Goal: Transaction & Acquisition: Purchase product/service

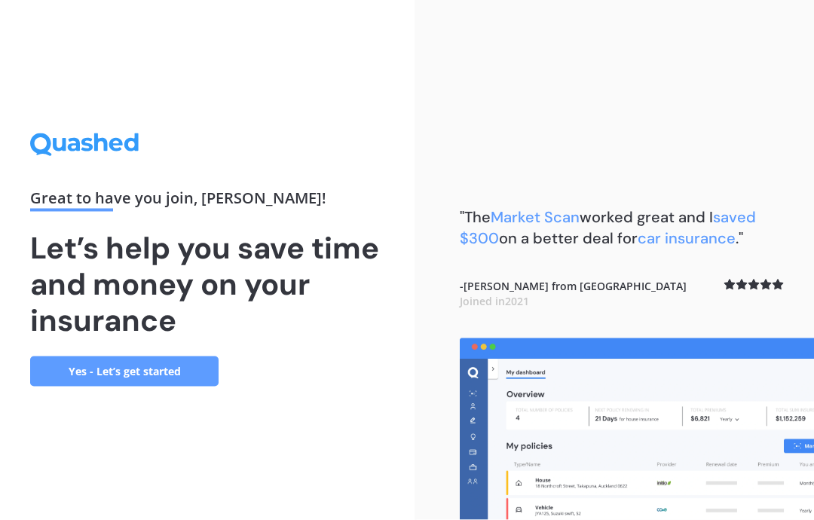
scroll to position [60, 0]
click at [151, 356] on link "Yes - Let’s get started" at bounding box center [124, 371] width 188 height 30
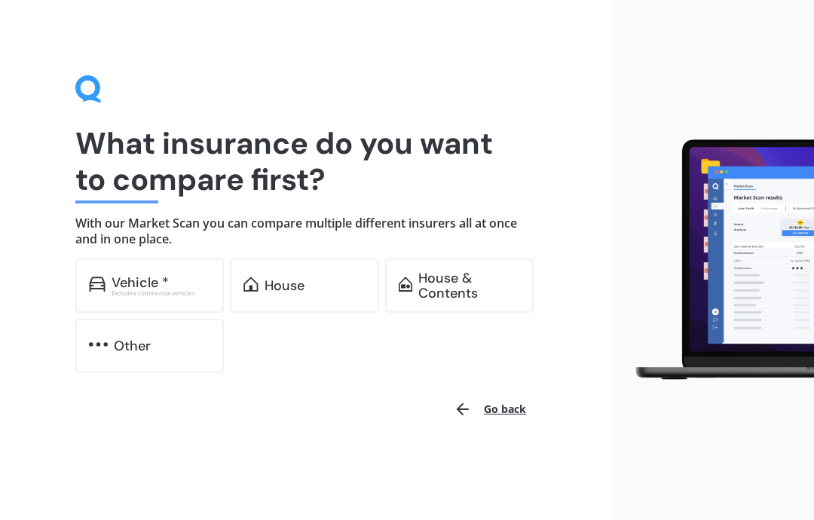
click at [271, 283] on div "House" at bounding box center [284, 285] width 40 height 15
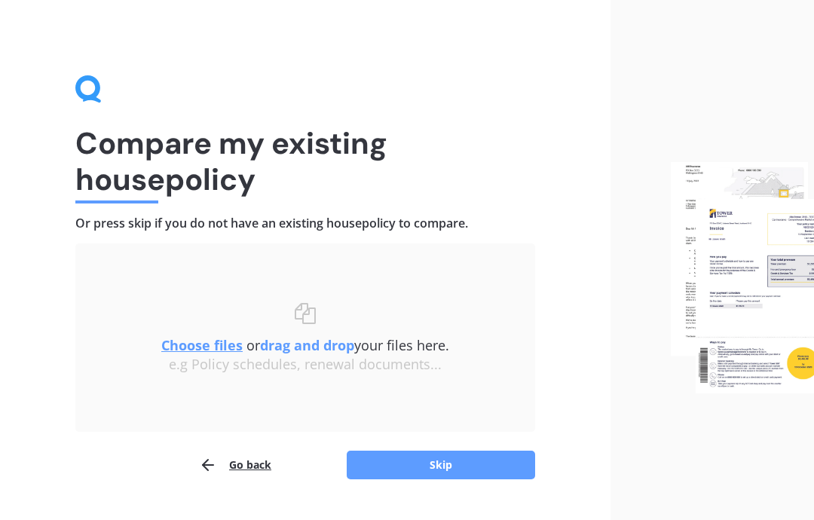
click at [444, 463] on button "Skip" at bounding box center [441, 465] width 188 height 29
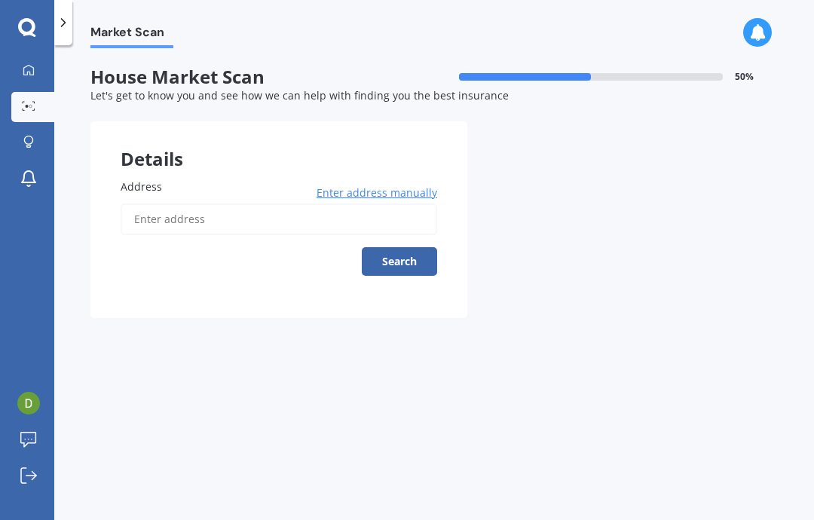
click at [159, 211] on input "Address" at bounding box center [279, 219] width 316 height 32
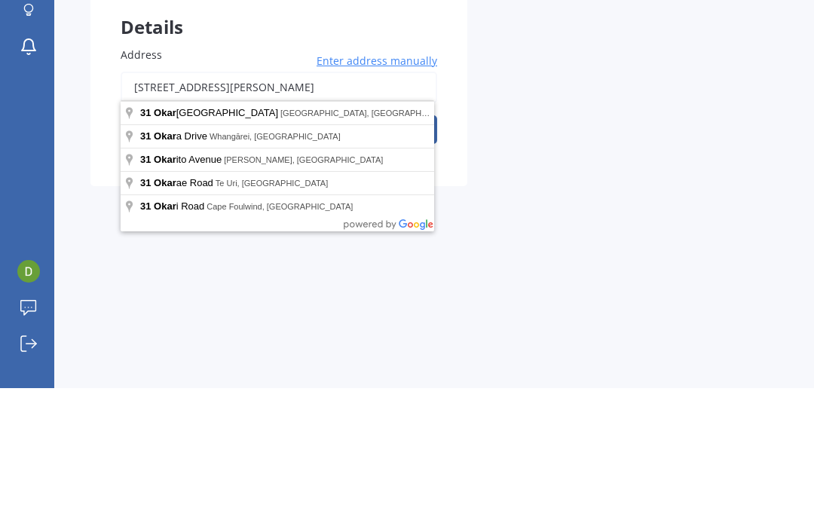
scroll to position [60, 0]
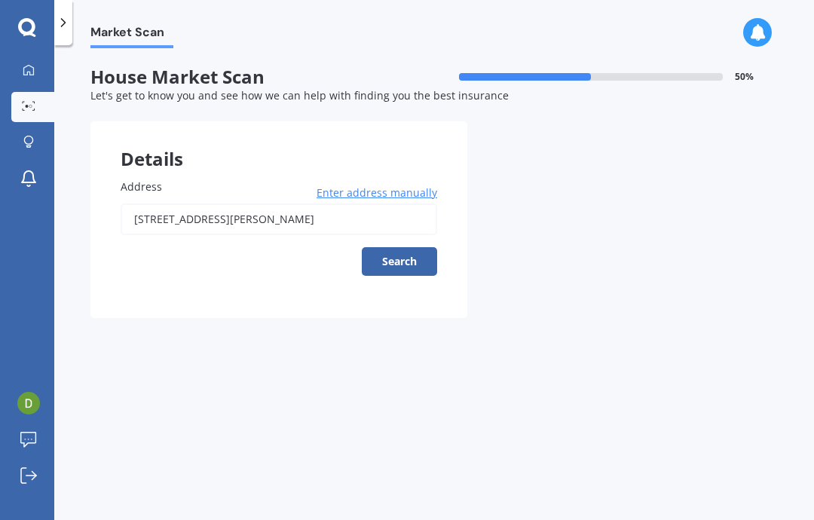
type input "[STREET_ADDRESS][PERSON_NAME]"
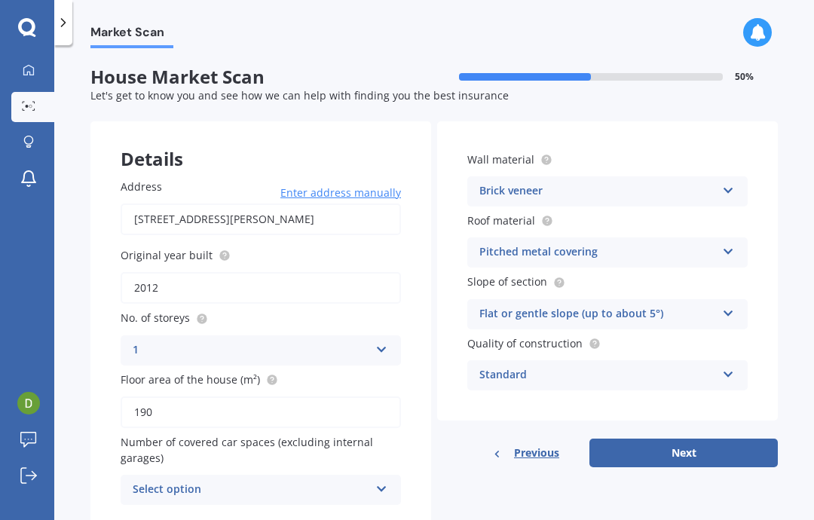
click at [386, 481] on icon at bounding box center [381, 486] width 13 height 11
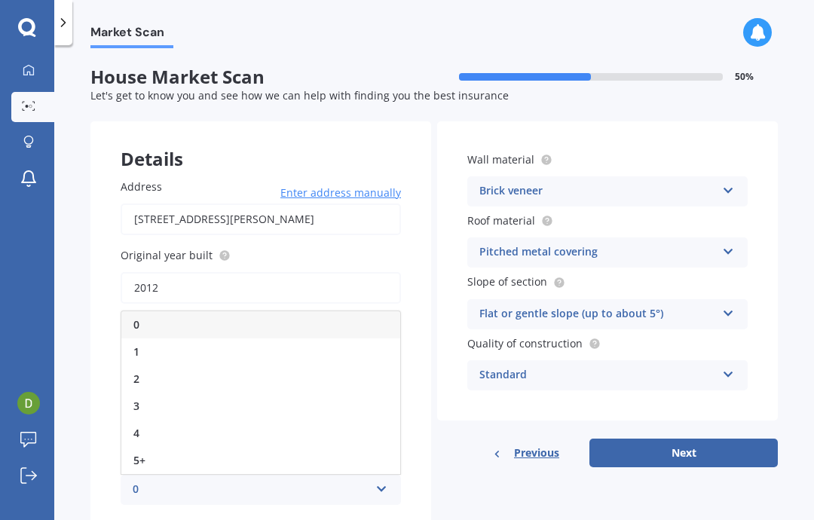
click at [143, 365] on div "2" at bounding box center [260, 378] width 279 height 27
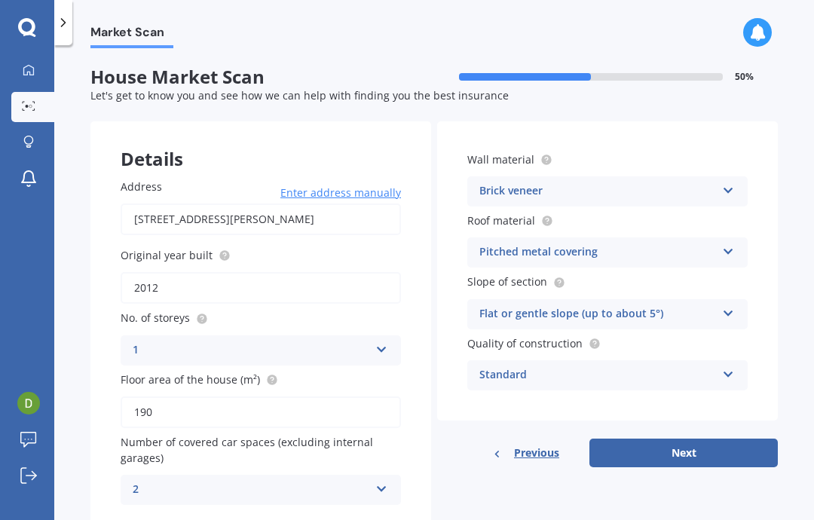
click at [387, 481] on icon at bounding box center [381, 486] width 13 height 11
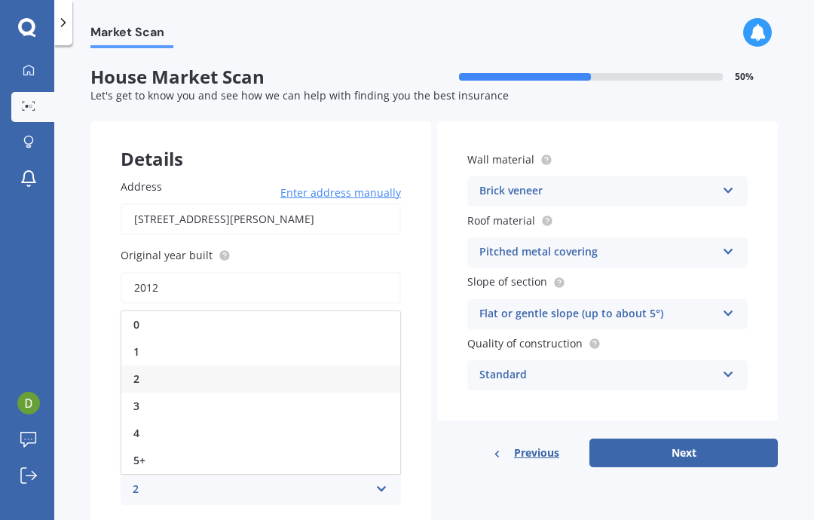
click at [139, 317] on span "0" at bounding box center [136, 324] width 6 height 14
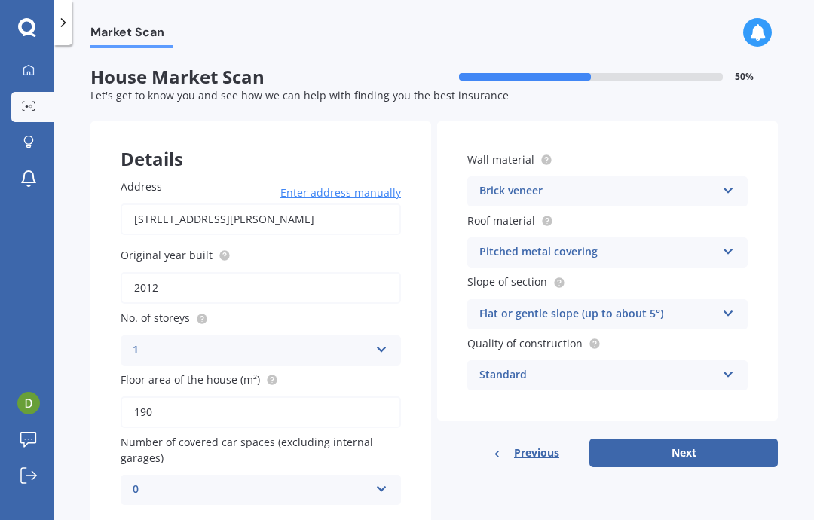
click at [733, 305] on icon at bounding box center [728, 310] width 13 height 11
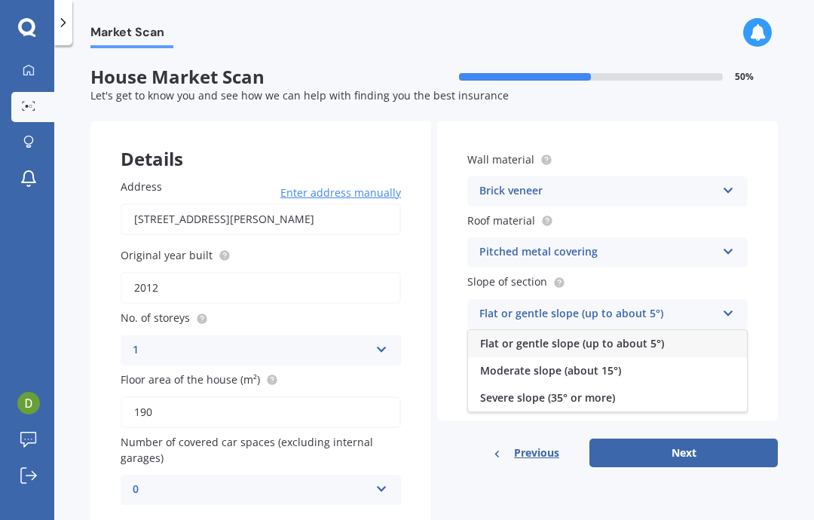
click at [733, 305] on icon at bounding box center [728, 310] width 13 height 11
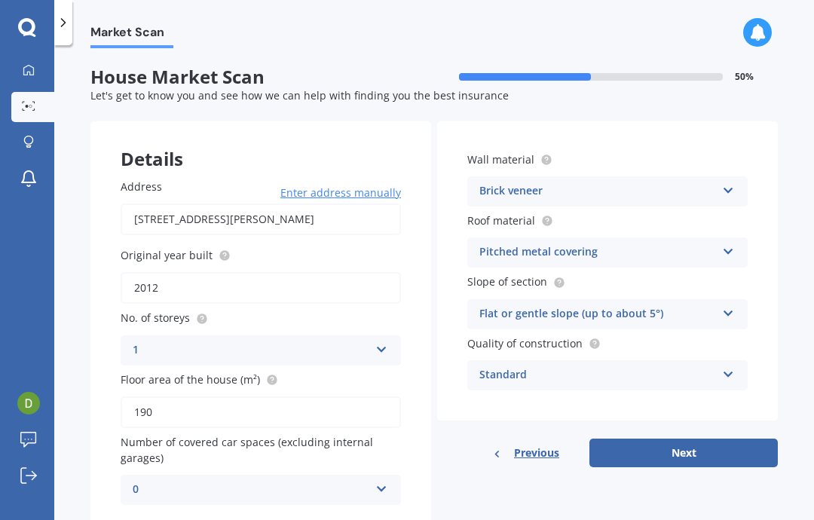
click at [677, 438] on button "Next" at bounding box center [683, 452] width 188 height 29
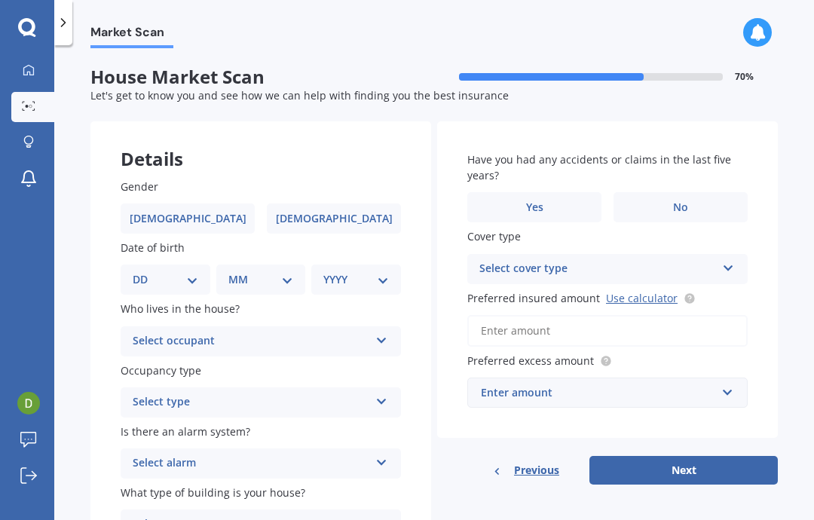
click at [202, 203] on label "[DEMOGRAPHIC_DATA]" at bounding box center [188, 218] width 134 height 30
click at [0, 0] on input "[DEMOGRAPHIC_DATA]" at bounding box center [0, 0] width 0 height 0
click at [182, 271] on select "DD 01 02 03 04 05 06 07 08 09 10 11 12 13 14 15 16 17 18 19 20 21 22 23 24 25 2…" at bounding box center [166, 279] width 66 height 17
select select "04"
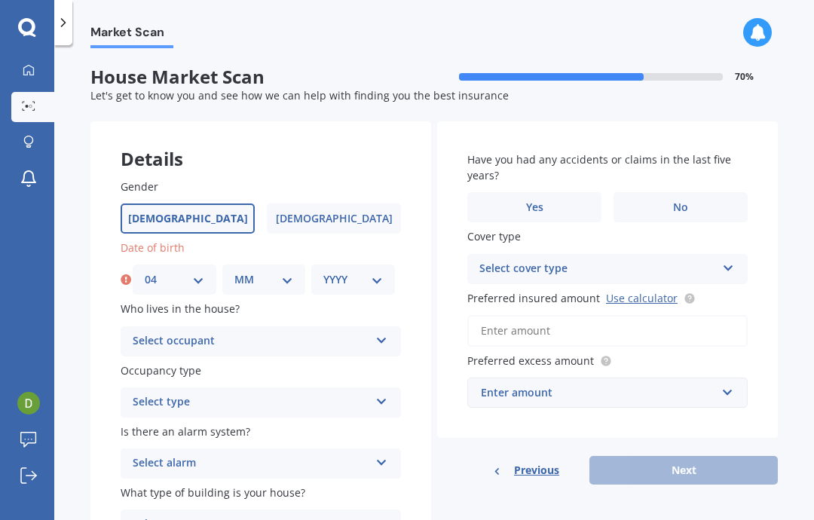
click at [286, 271] on select "MM 01 02 03 04 05 06 07 08 09 10 11 12" at bounding box center [264, 279] width 60 height 17
select select "08"
click at [376, 271] on select "YYYY 2009 2008 2007 2006 2005 2004 2003 2002 2001 2000 1999 1998 1997 1996 1995…" at bounding box center [353, 279] width 60 height 17
select select "1959"
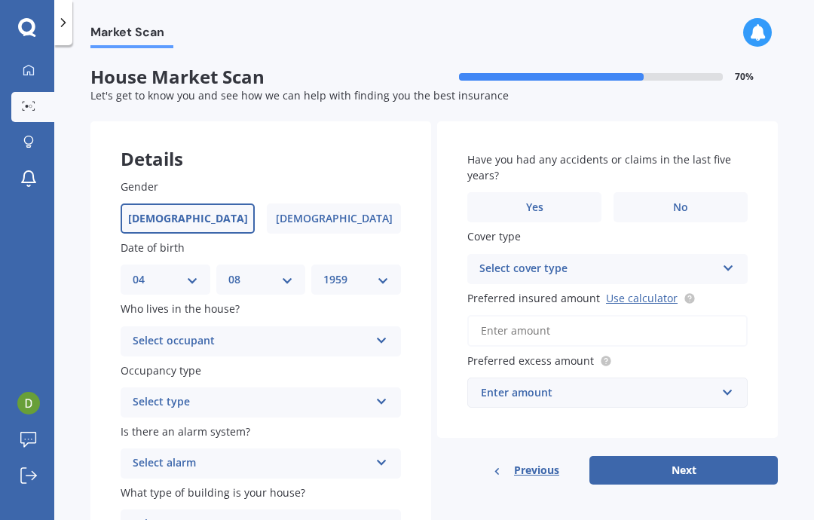
click at [378, 332] on icon at bounding box center [381, 337] width 13 height 11
click at [307, 357] on div "Owner" at bounding box center [260, 370] width 279 height 27
click at [383, 393] on icon at bounding box center [381, 398] width 13 height 11
click at [319, 418] on div "Permanent" at bounding box center [260, 431] width 279 height 27
click at [385, 454] on icon at bounding box center [381, 459] width 13 height 11
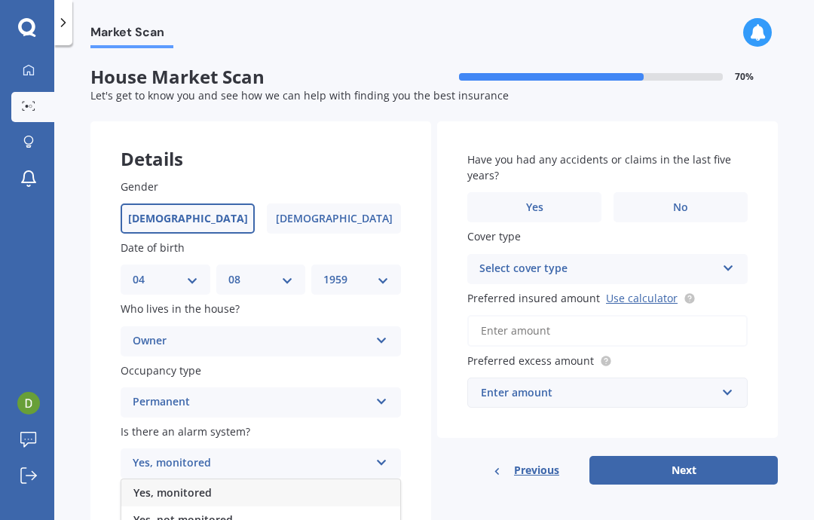
click at [231, 506] on div "Yes, not monitored" at bounding box center [260, 519] width 279 height 27
click at [385, 515] on icon at bounding box center [381, 520] width 13 height 11
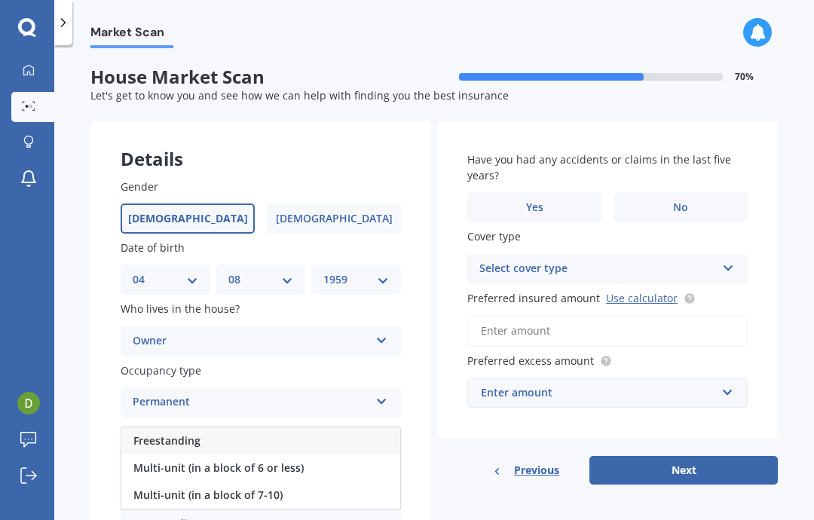
click at [335, 427] on div "Freestanding" at bounding box center [260, 440] width 279 height 27
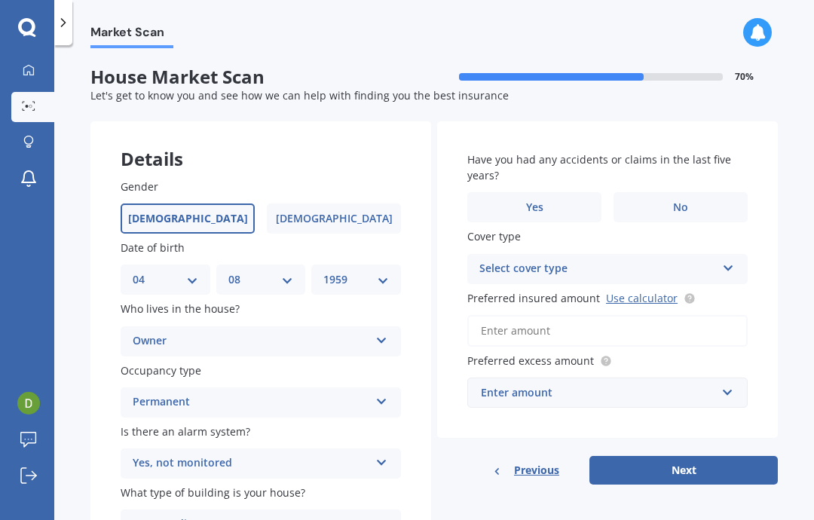
scroll to position [0, 0]
click at [682, 201] on span "No" at bounding box center [680, 207] width 15 height 13
click at [0, 0] on input "No" at bounding box center [0, 0] width 0 height 0
click at [727, 260] on icon at bounding box center [728, 265] width 13 height 11
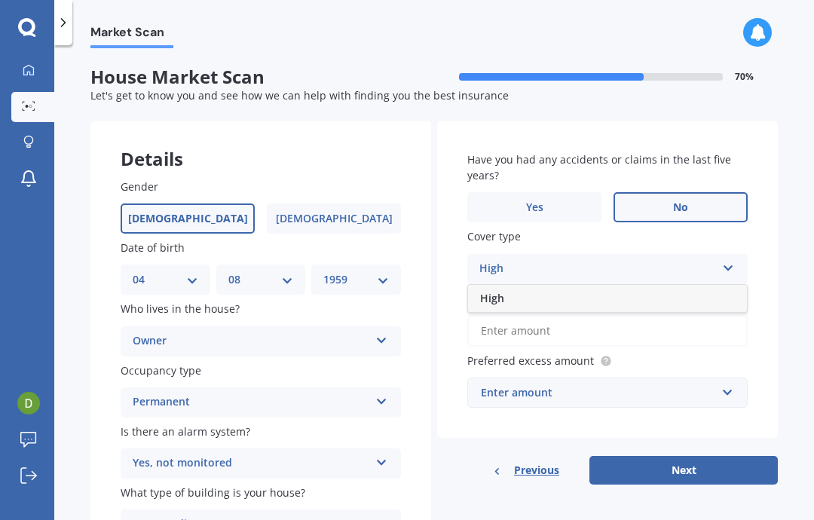
click at [728, 260] on icon at bounding box center [728, 265] width 13 height 11
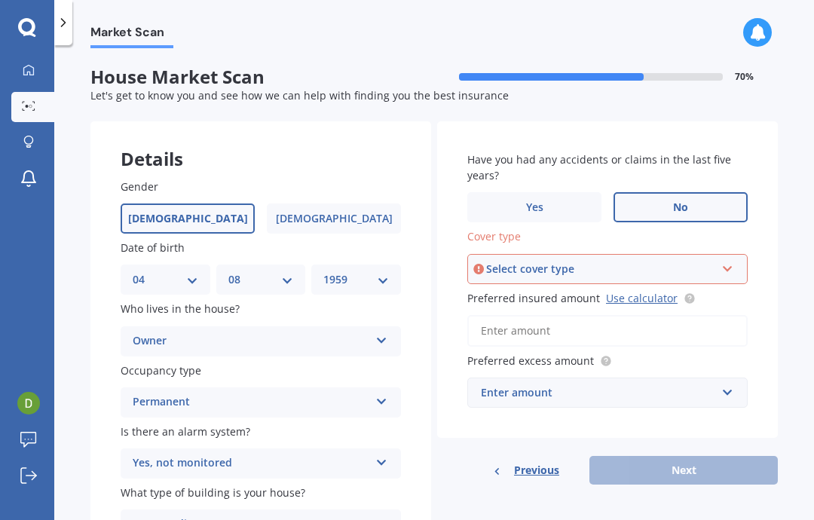
click at [729, 261] on icon at bounding box center [727, 266] width 13 height 11
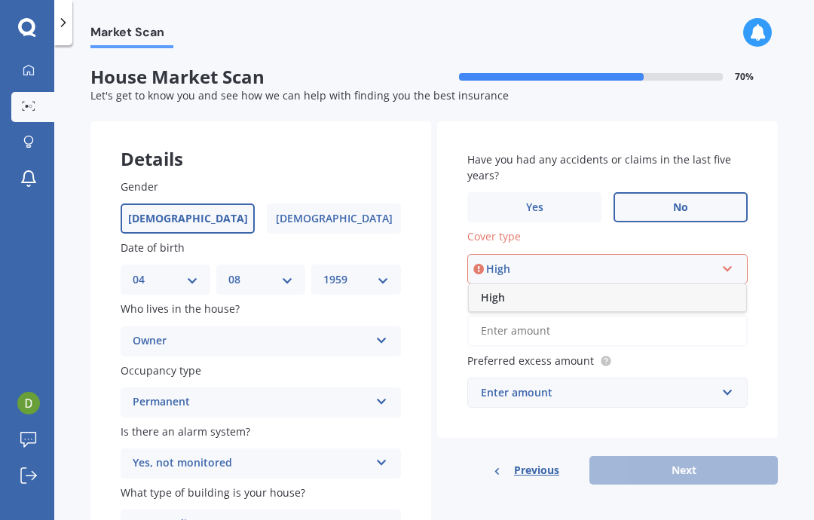
click at [505, 284] on div "High" at bounding box center [607, 297] width 277 height 27
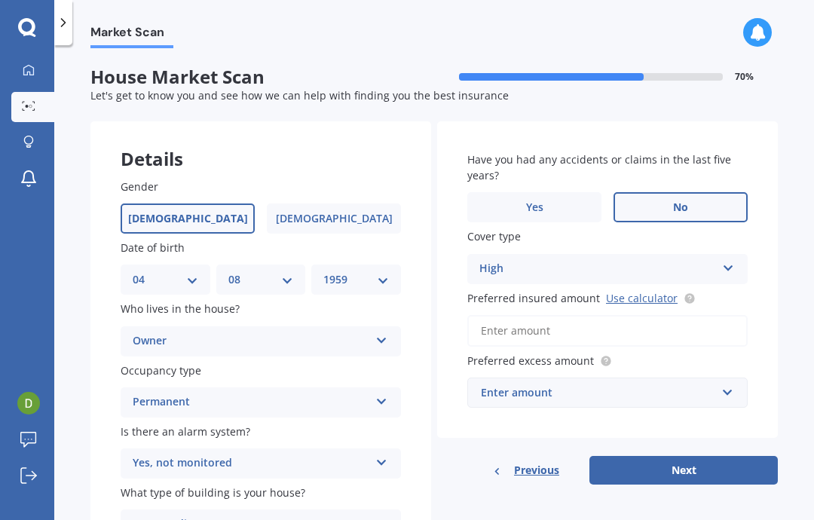
click at [533, 315] on input "Preferred insured amount Use calculator" at bounding box center [607, 331] width 280 height 32
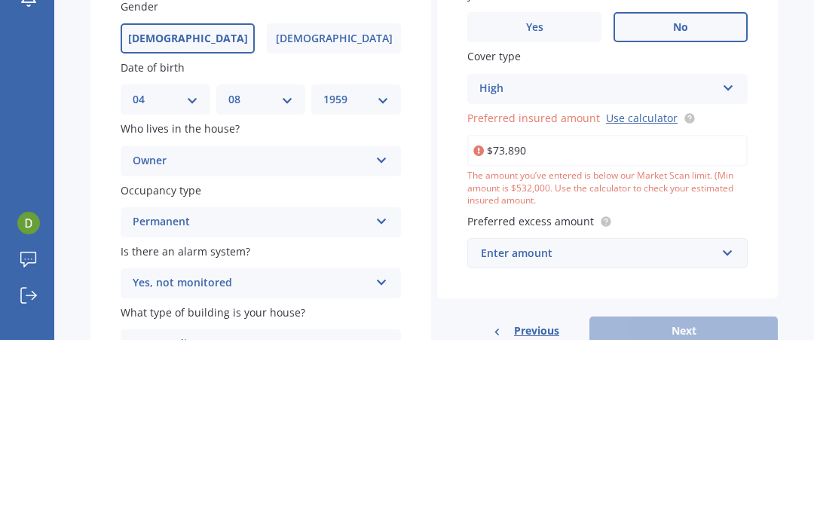
type input "$738,900"
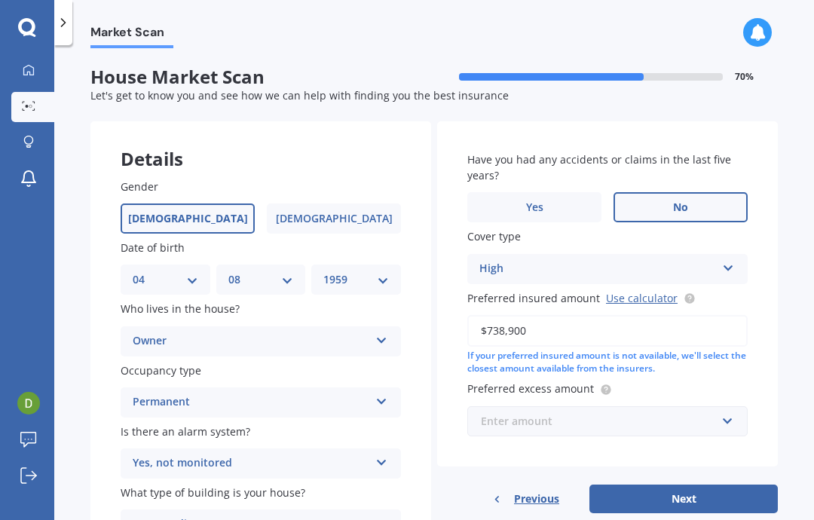
click at [731, 407] on input "text" at bounding box center [602, 421] width 267 height 29
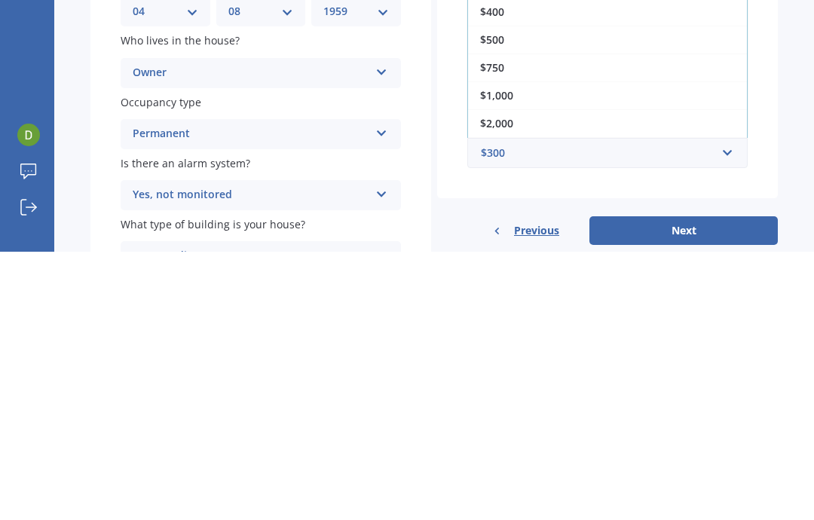
click at [519, 350] on div "$1,000" at bounding box center [607, 364] width 279 height 28
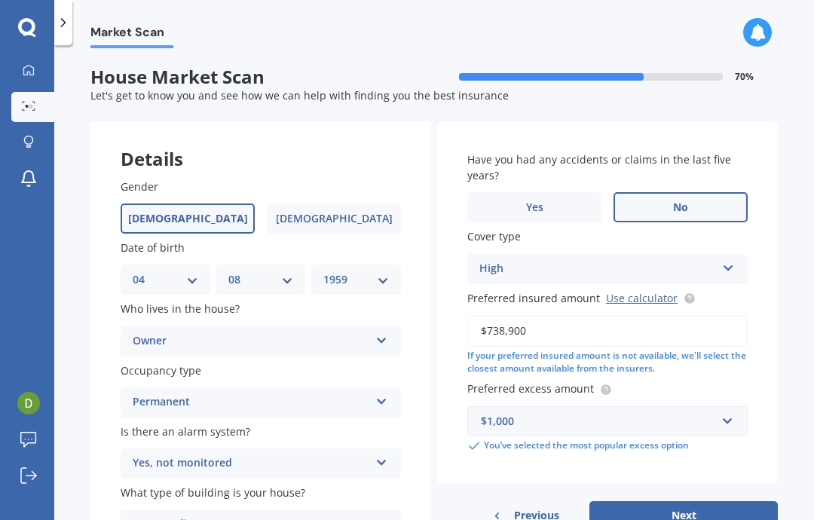
click at [692, 501] on button "Next" at bounding box center [683, 515] width 188 height 29
select select "04"
select select "08"
select select "1959"
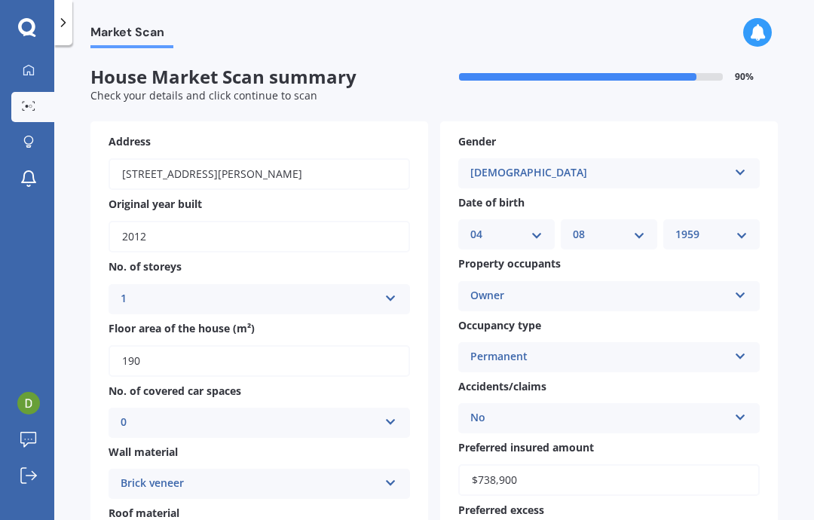
click at [396, 414] on icon at bounding box center [390, 419] width 13 height 11
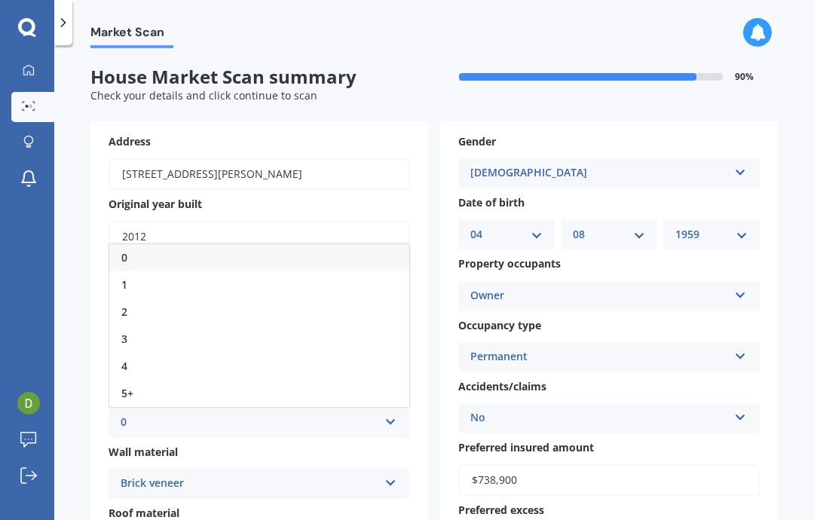
click at [129, 298] on div "2" at bounding box center [259, 311] width 300 height 27
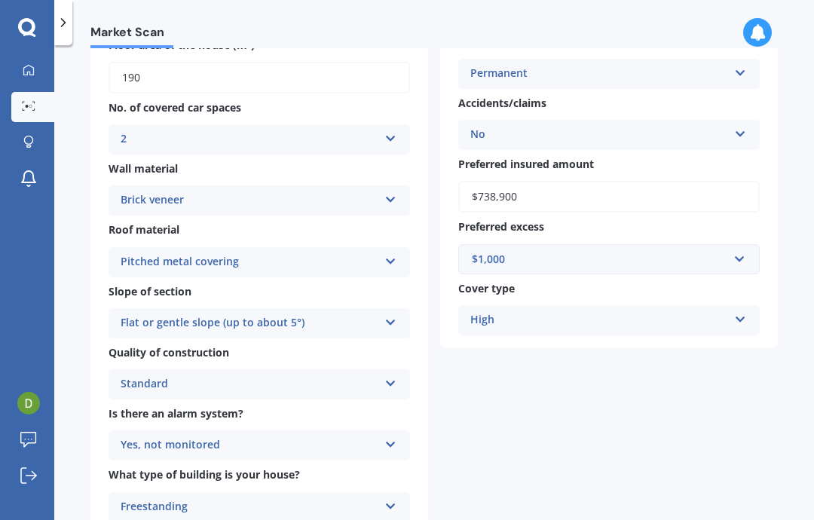
scroll to position [285, 0]
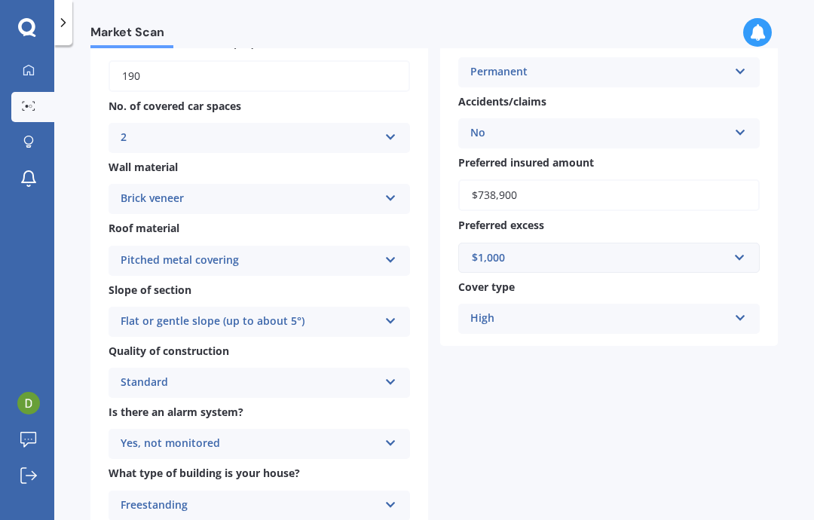
click at [395, 129] on icon at bounding box center [390, 134] width 13 height 11
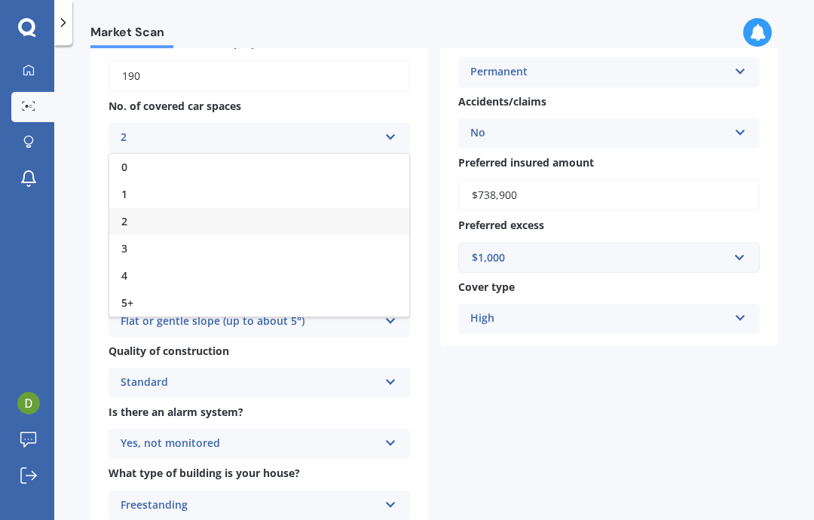
click at [133, 154] on div "0" at bounding box center [259, 167] width 300 height 27
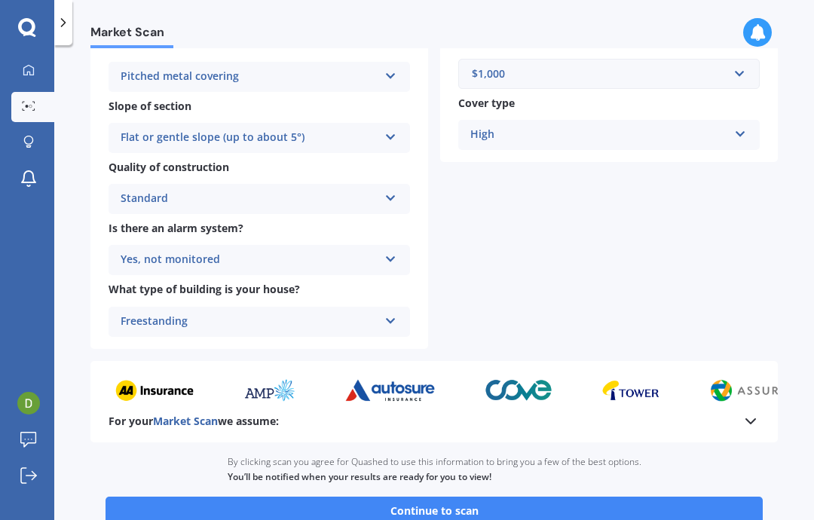
scroll to position [469, 0]
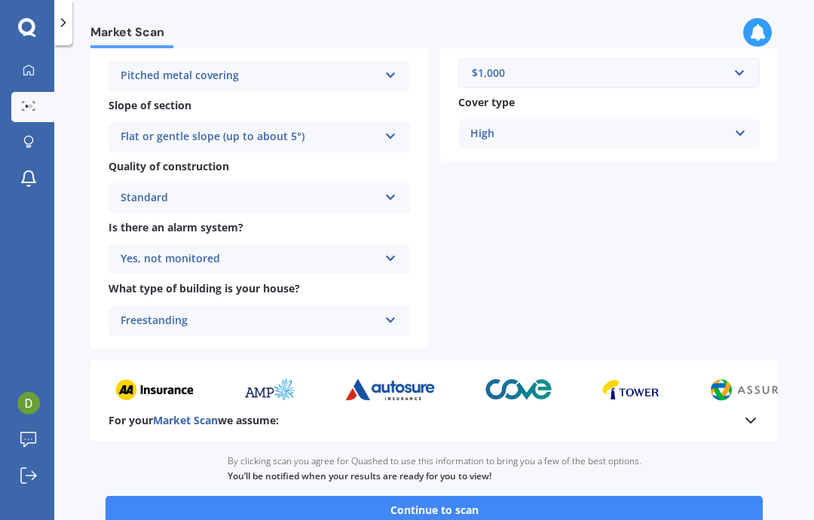
click at [448, 496] on button "Continue to scan" at bounding box center [433, 510] width 657 height 29
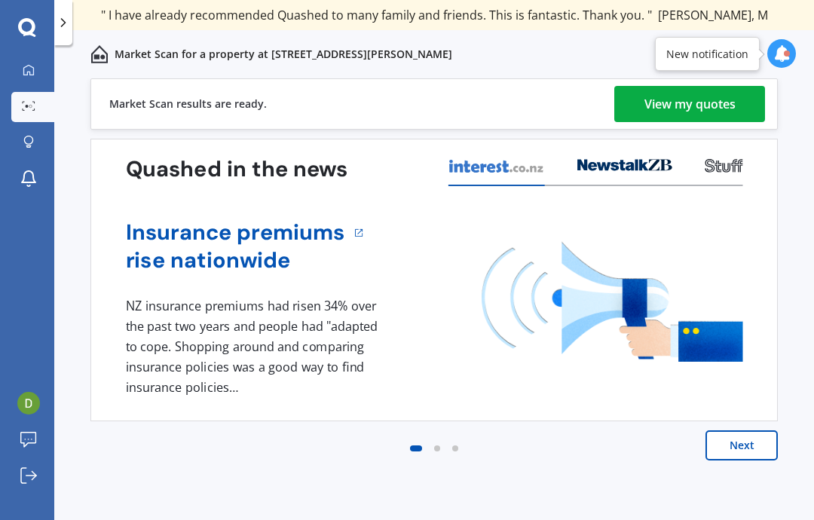
click at [688, 94] on div "View my quotes" at bounding box center [689, 104] width 91 height 36
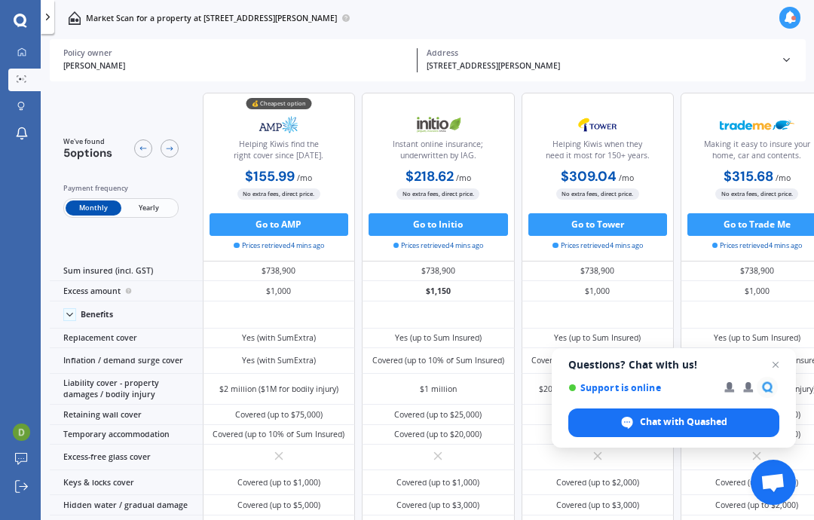
click at [164, 215] on span "Yearly" at bounding box center [148, 207] width 55 height 15
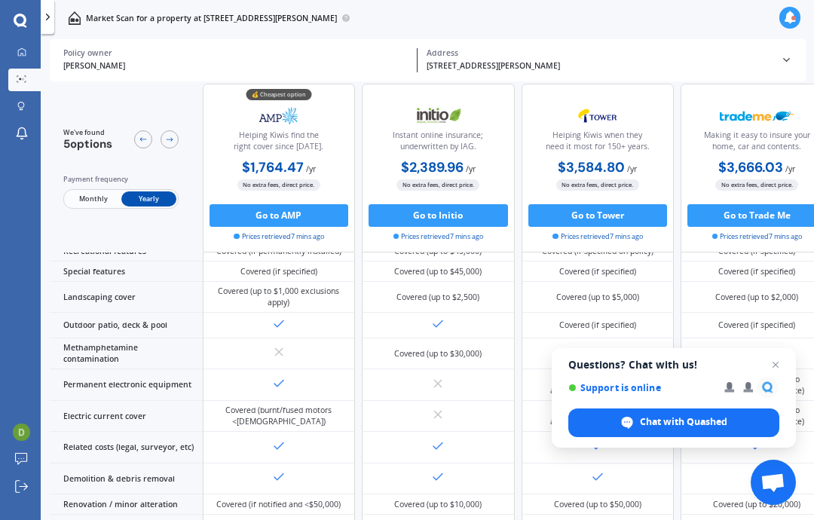
scroll to position [365, 0]
